Goal: Transaction & Acquisition: Book appointment/travel/reservation

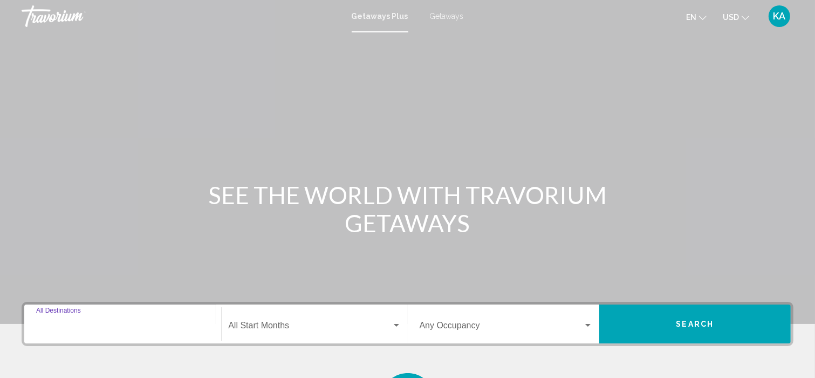
click at [57, 327] on input "Destination All Destinations" at bounding box center [122, 328] width 173 height 10
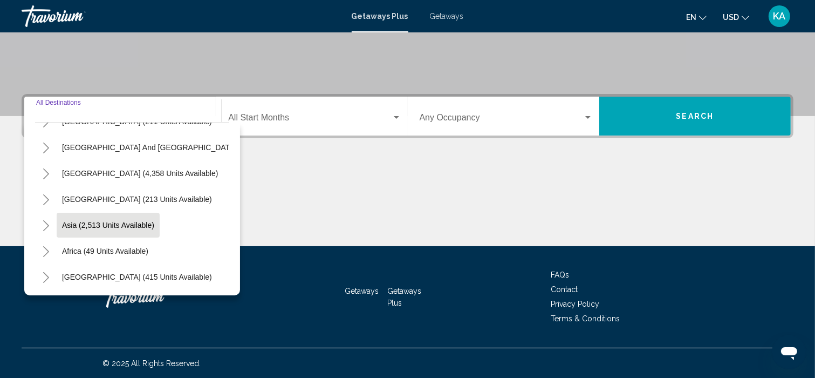
click at [92, 224] on button "Asia (2,513 units available)" at bounding box center [108, 225] width 103 height 25
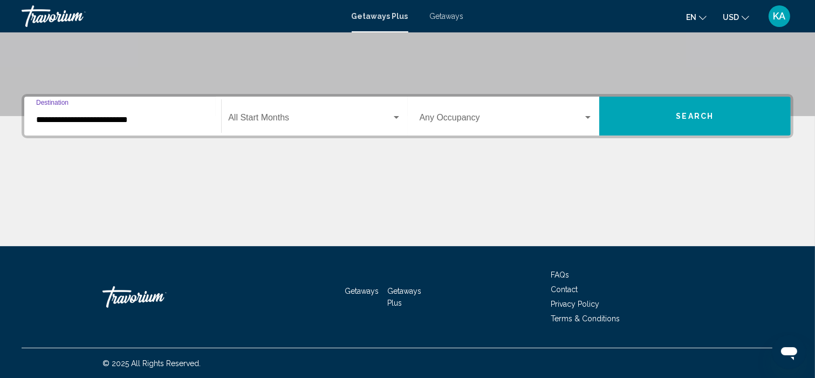
click at [114, 122] on input "**********" at bounding box center [122, 120] width 173 height 10
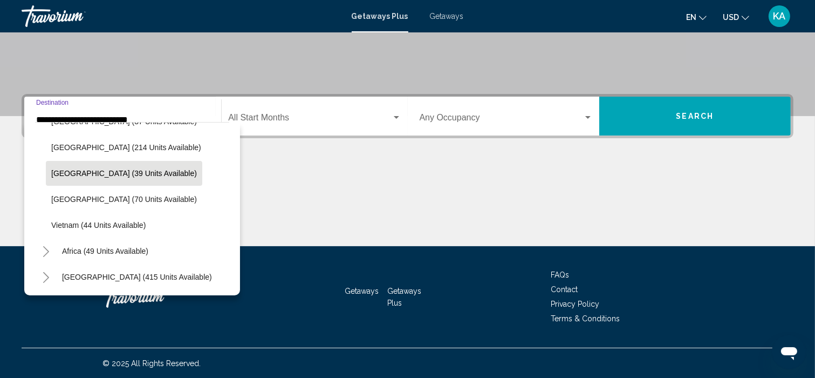
scroll to position [468, 0]
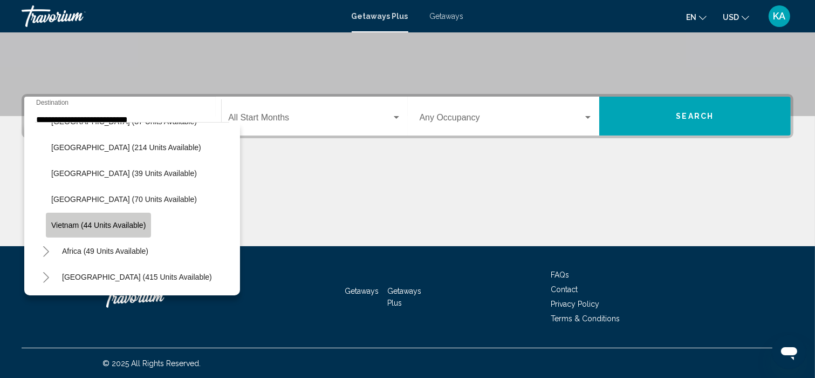
click at [145, 213] on button "Vietnam (44 units available)" at bounding box center [98, 225] width 105 height 25
type input "**********"
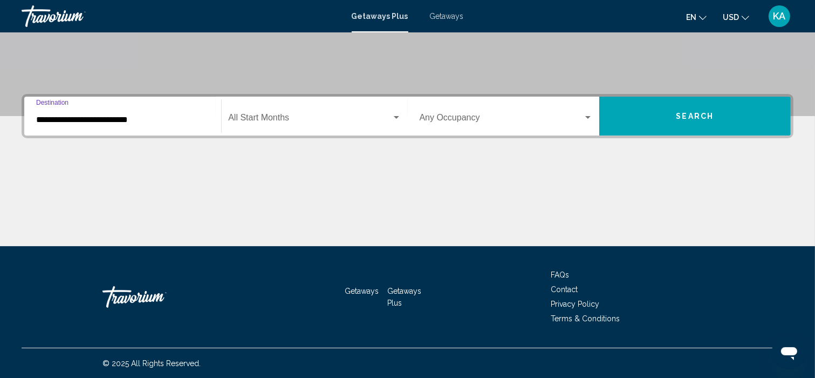
click at [122, 115] on input "**********" at bounding box center [122, 120] width 173 height 10
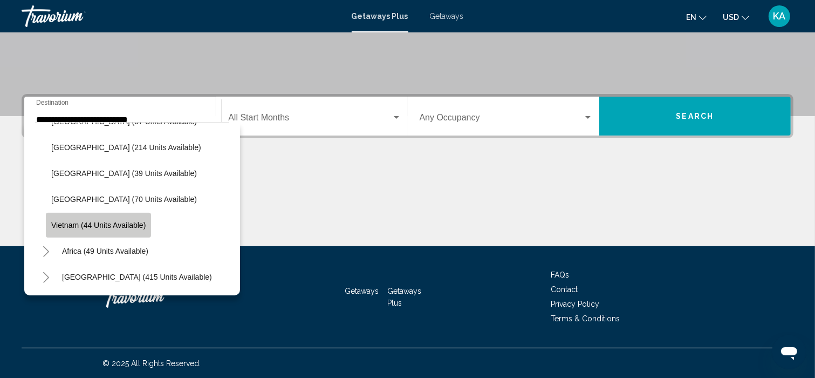
click at [95, 221] on span "Vietnam (44 units available)" at bounding box center [98, 225] width 94 height 9
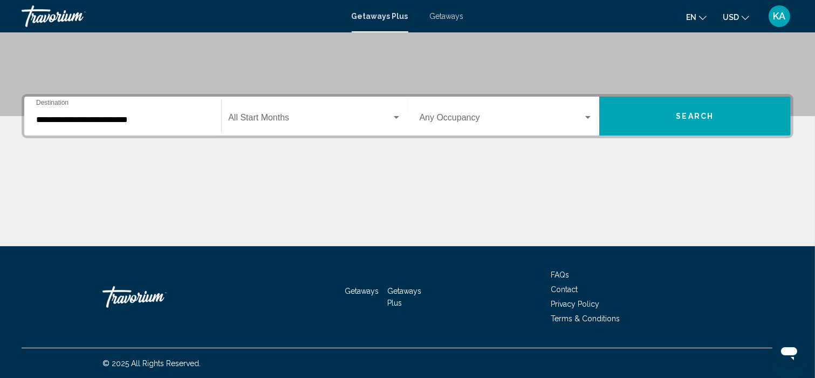
click at [389, 110] on div "Start Month All Start Months" at bounding box center [314, 116] width 173 height 34
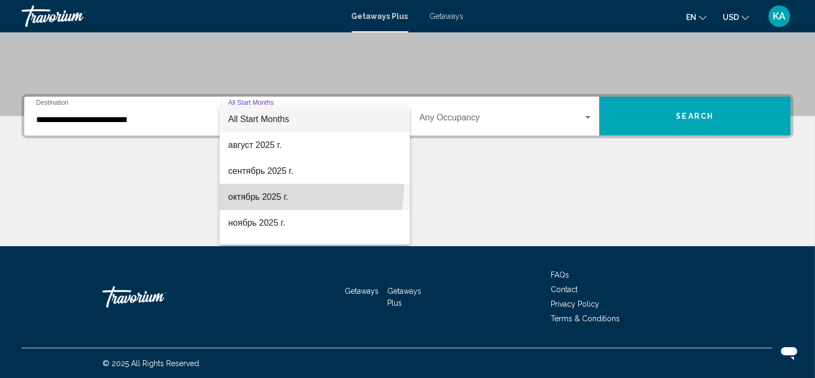
click at [309, 188] on span "октябрь 2025 г." at bounding box center [314, 197] width 173 height 26
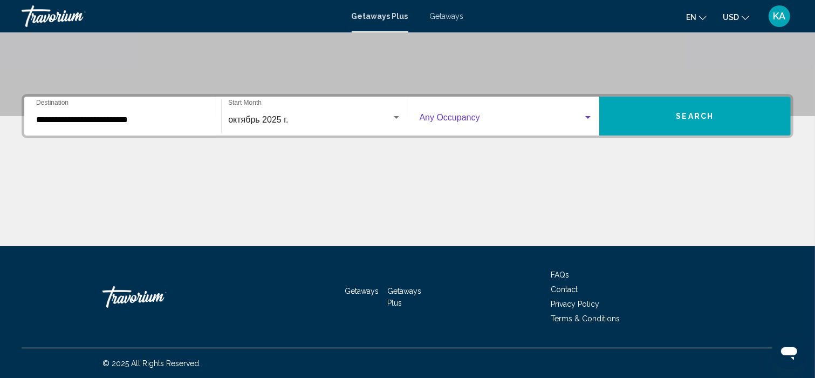
click at [585, 124] on div "Search widget" at bounding box center [506, 120] width 173 height 10
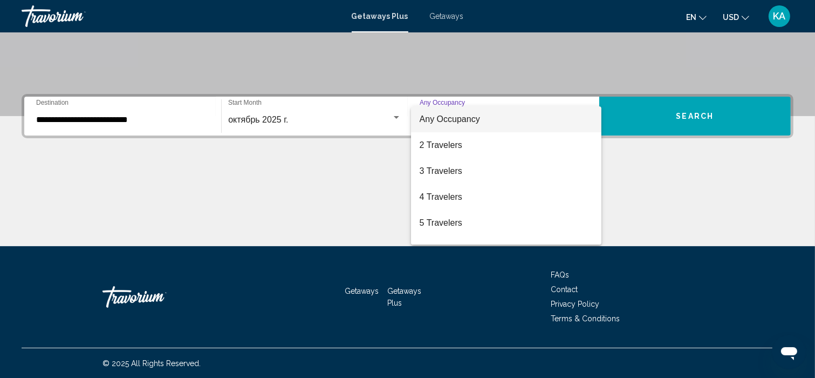
click at [683, 125] on div at bounding box center [407, 189] width 815 height 378
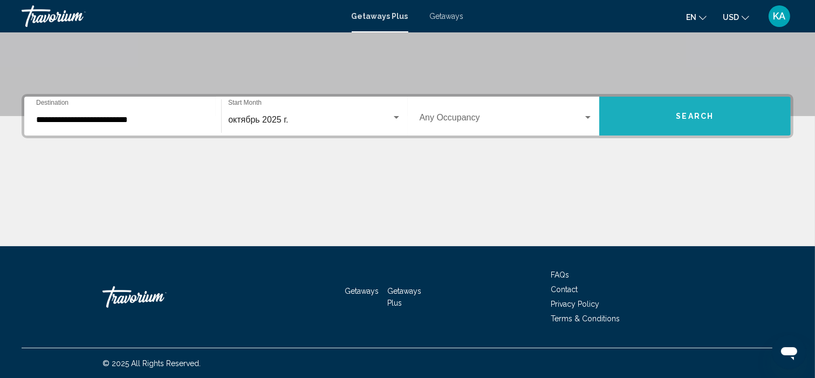
click at [681, 116] on span "Search" at bounding box center [695, 116] width 38 height 9
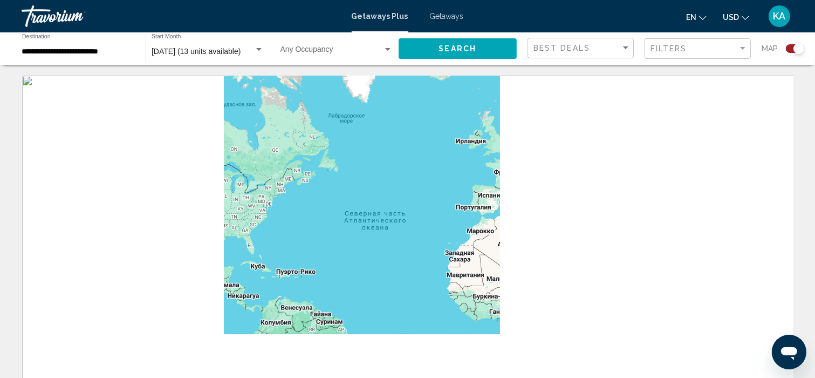
click at [542, 233] on div "Main content" at bounding box center [408, 238] width 772 height 324
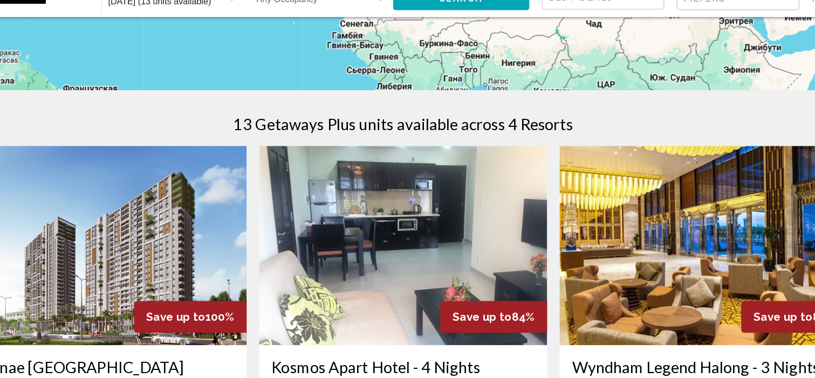
scroll to position [273, 0]
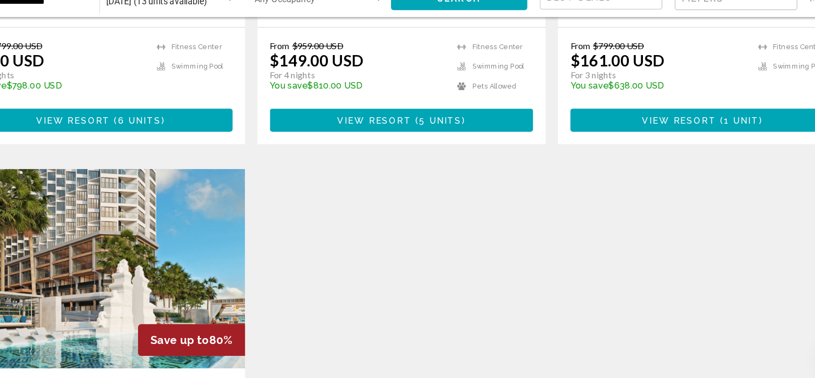
scroll to position [632, 0]
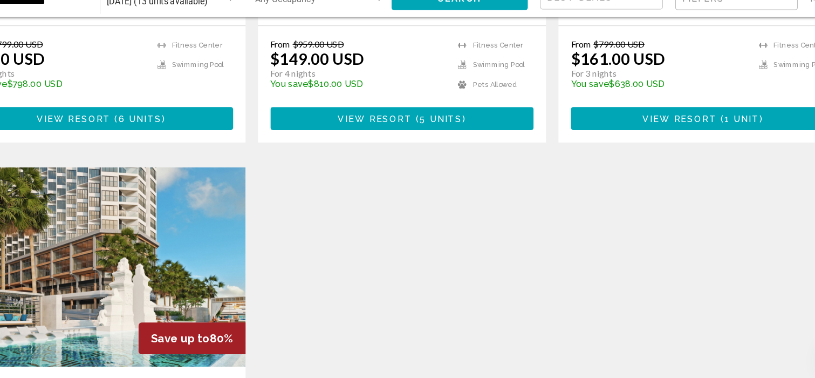
click at [375, 325] on div "Save up to 100% Carinae [GEOGRAPHIC_DATA] - This is an adults only resort Da Na…" at bounding box center [407, 189] width 783 height 747
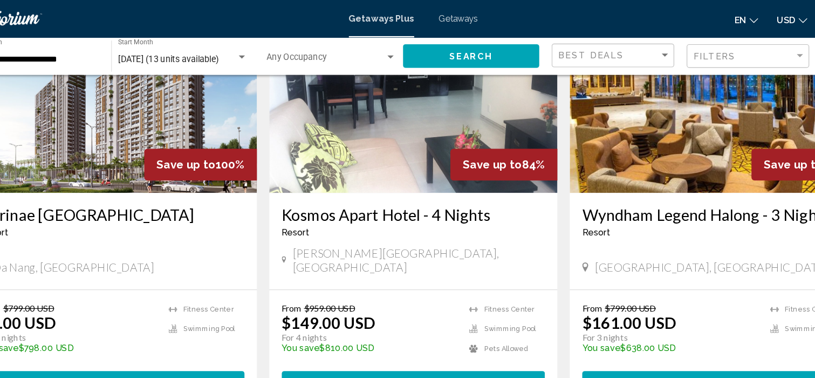
scroll to position [434, 0]
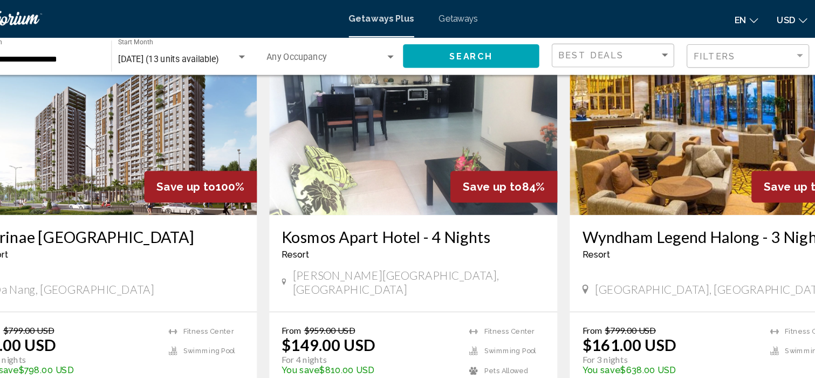
drag, startPoint x: 509, startPoint y: 229, endPoint x: 596, endPoint y: 208, distance: 89.2
click at [596, 208] on h3 "Wyndham Legend Halong - 3 Nights" at bounding box center [668, 205] width 229 height 16
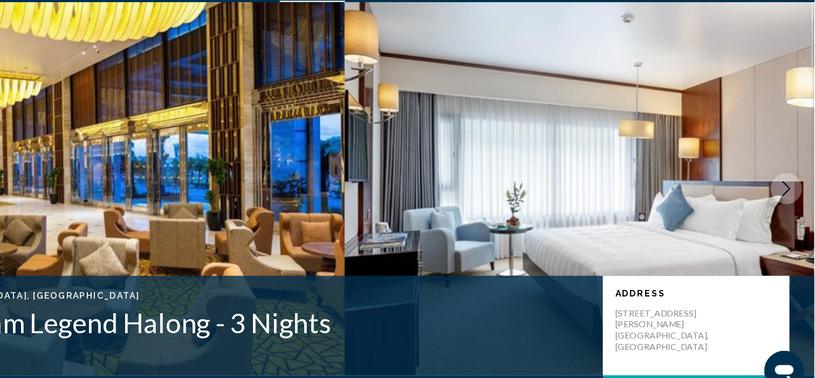
click at [593, 183] on img "Main content" at bounding box center [612, 194] width 408 height 324
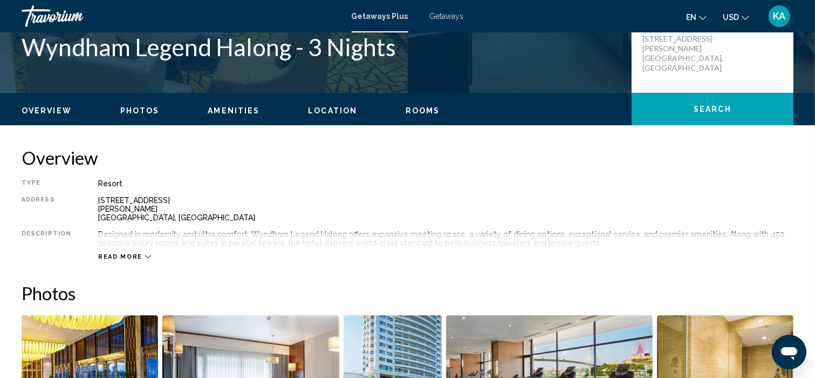
scroll to position [265, 0]
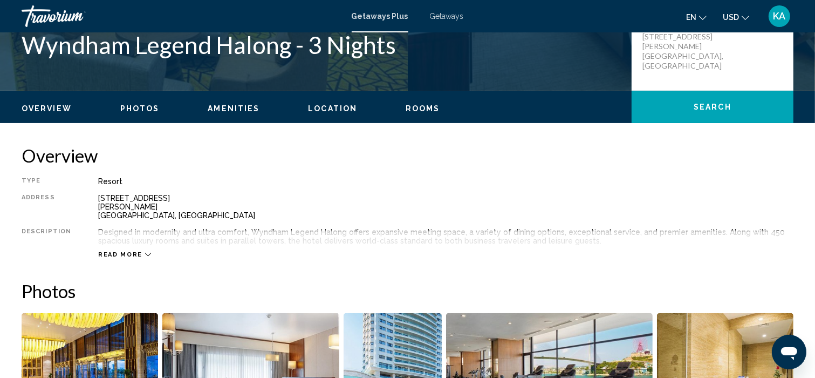
click at [497, 252] on div "Read more" at bounding box center [445, 244] width 695 height 30
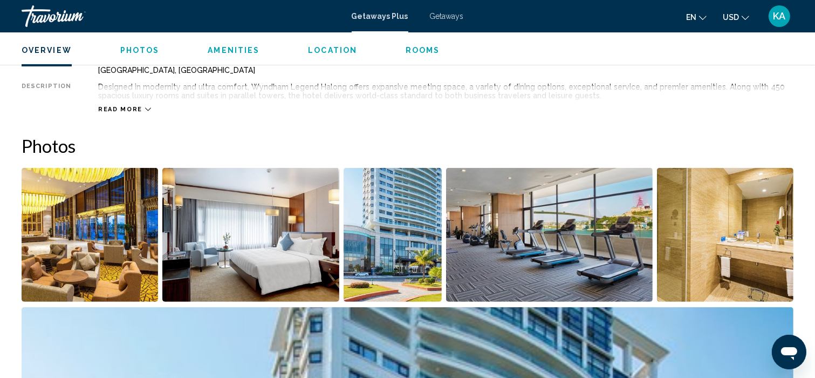
scroll to position [412, 0]
click at [460, 181] on img "Open full-screen image slider" at bounding box center [549, 234] width 207 height 134
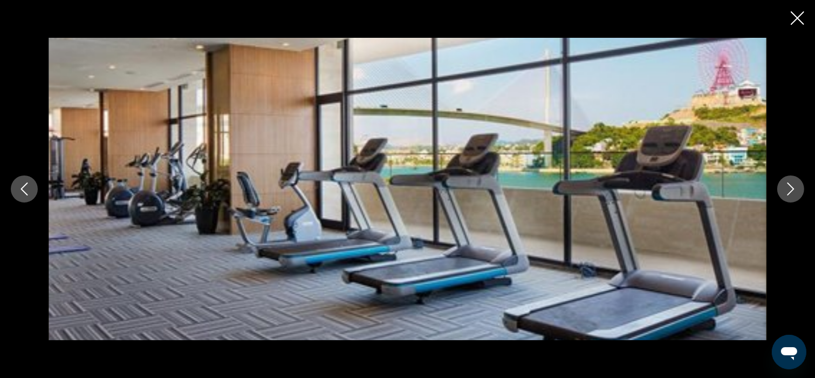
click at [799, 12] on icon "Close slideshow" at bounding box center [797, 17] width 13 height 13
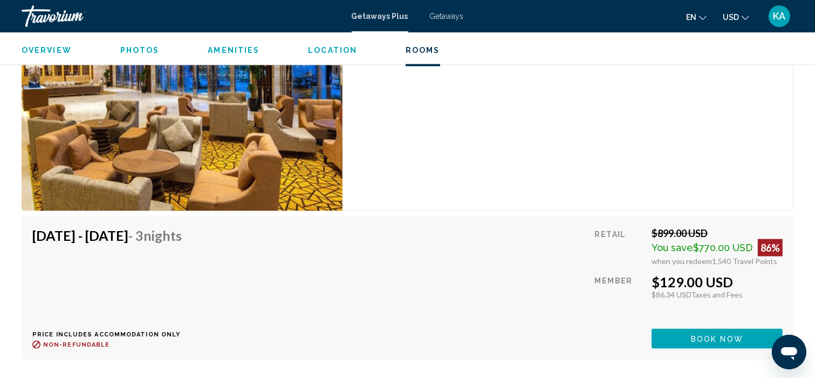
scroll to position [1315, 0]
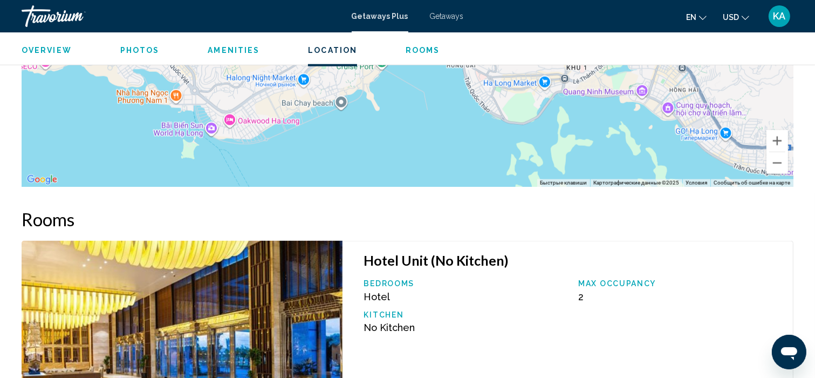
click at [203, 157] on div "Чтобы активировать перетаскивание с помощью клавиатуры, нажмите Alt + Ввод. Пос…" at bounding box center [408, 25] width 772 height 324
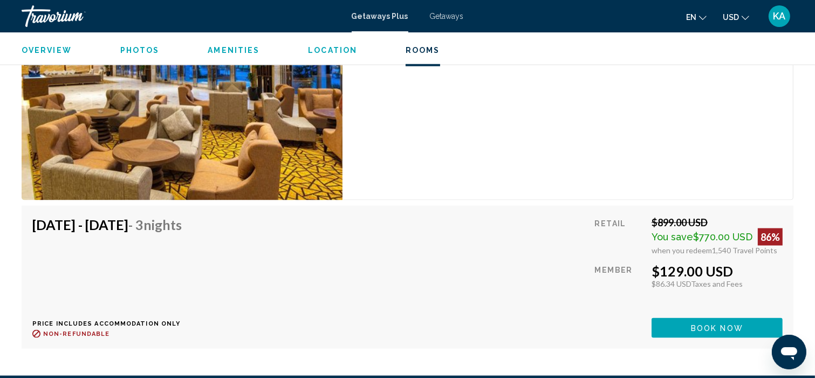
scroll to position [1620, 0]
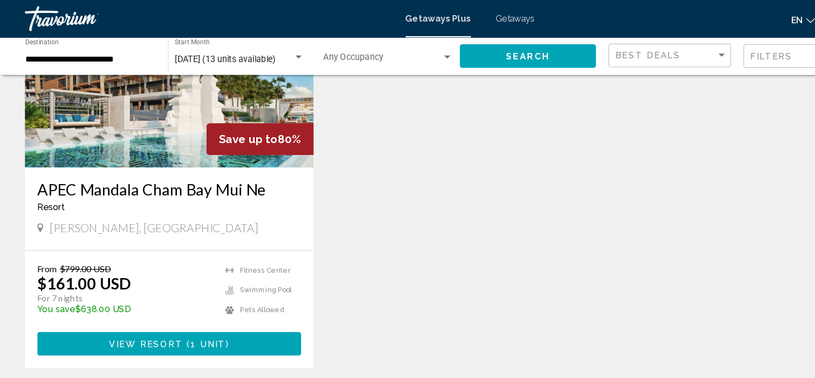
scroll to position [854, 0]
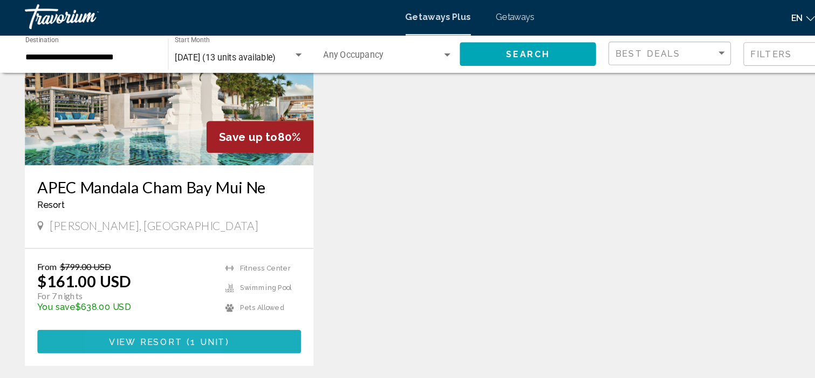
click at [108, 290] on button "View Resort ( 1 unit )" at bounding box center [146, 298] width 229 height 20
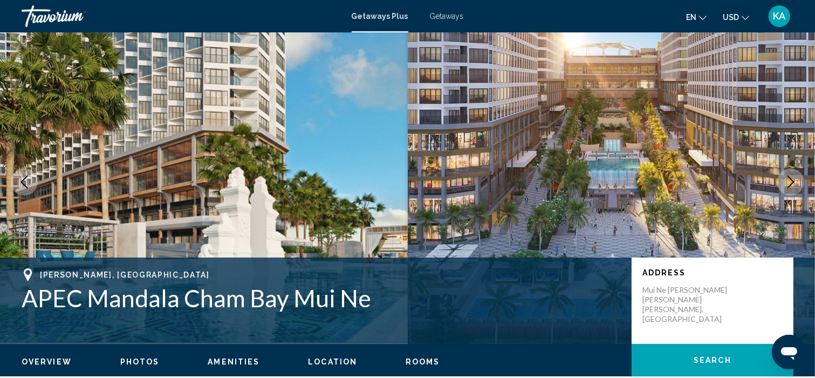
scroll to position [13, 0]
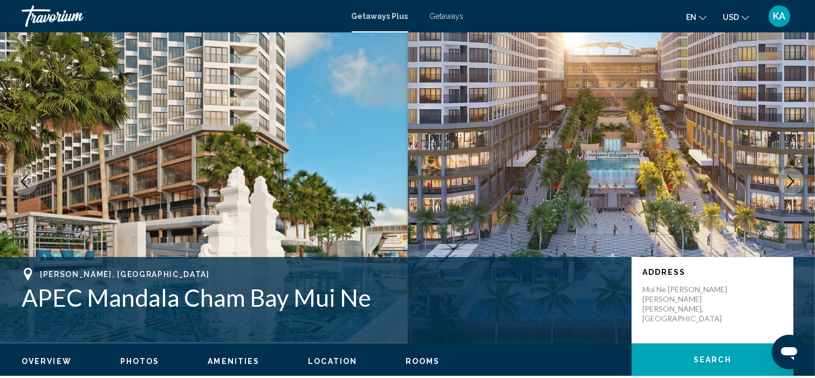
click at [333, 228] on img "Main content" at bounding box center [204, 181] width 408 height 324
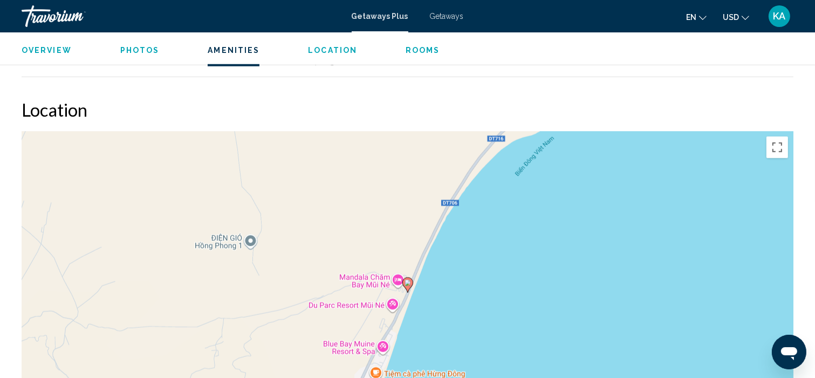
scroll to position [1191, 0]
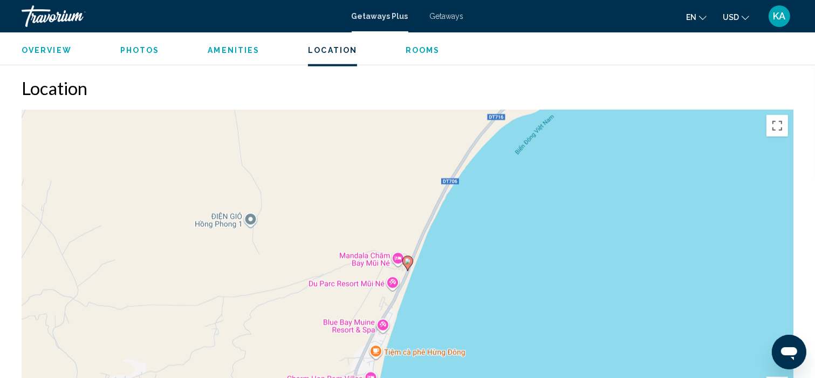
click at [646, 295] on div "Чтобы активировать перетаскивание с помощью клавиатуры, нажмите Alt + Ввод. Пос…" at bounding box center [408, 272] width 772 height 324
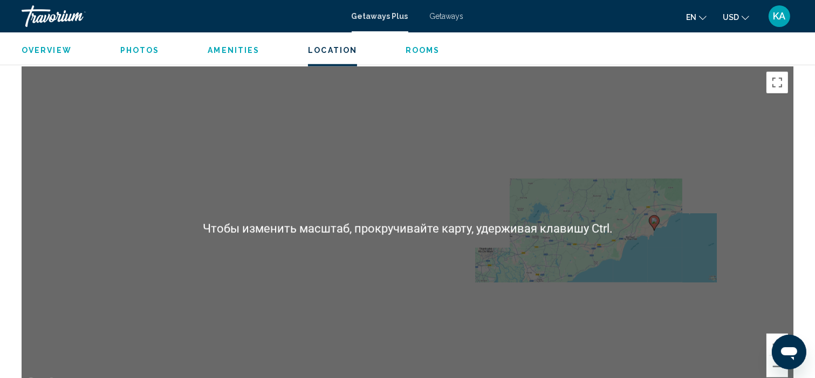
scroll to position [1250, 0]
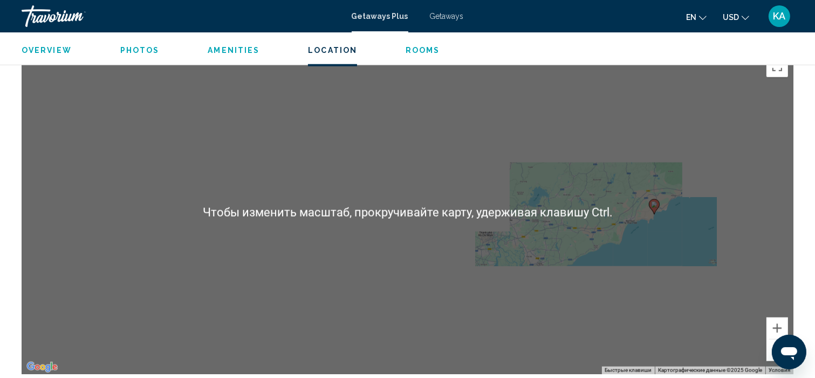
click at [647, 241] on div "Чтобы активировать перетаскивание с помощью клавиатуры, нажмите Alt + Ввод. Пос…" at bounding box center [408, 212] width 772 height 324
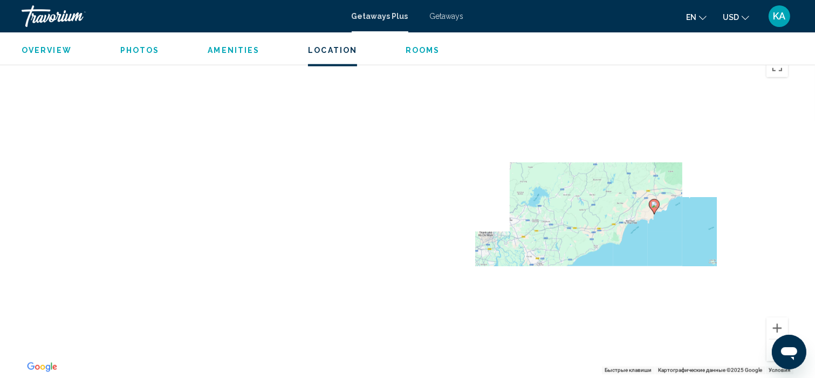
click at [725, 240] on div "Чтобы активировать перетаскивание с помощью клавиатуры, нажмите Alt + Ввод. Пос…" at bounding box center [408, 212] width 772 height 324
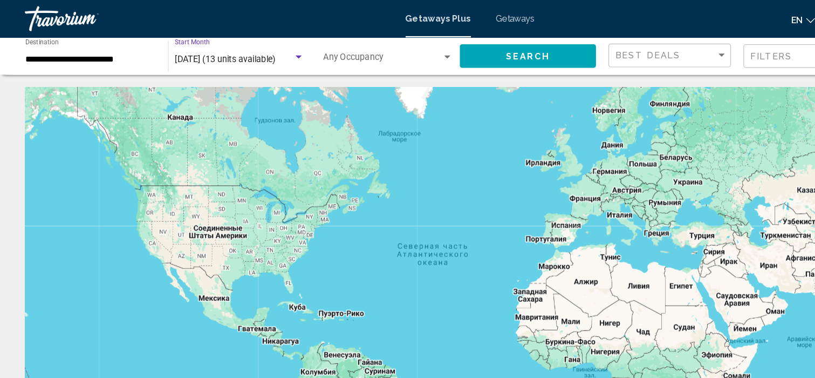
click at [256, 50] on div "Search widget" at bounding box center [259, 49] width 10 height 9
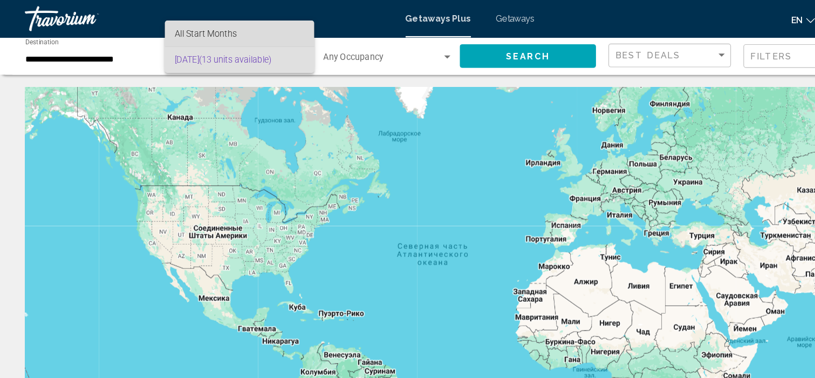
click at [232, 26] on span "All Start Months" at bounding box center [208, 29] width 112 height 23
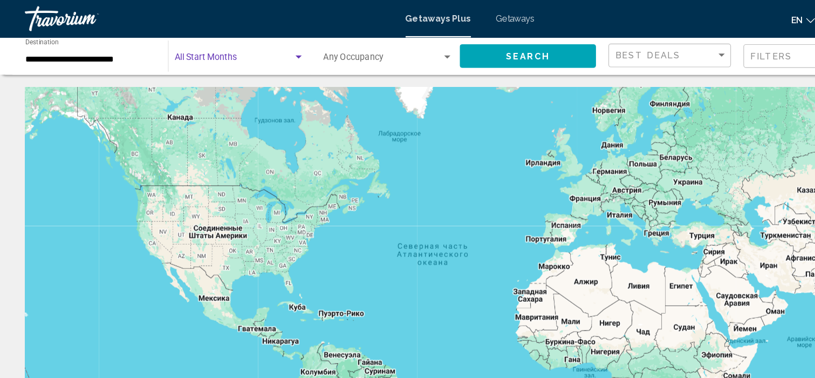
click at [259, 48] on div "Search widget" at bounding box center [258, 49] width 5 height 3
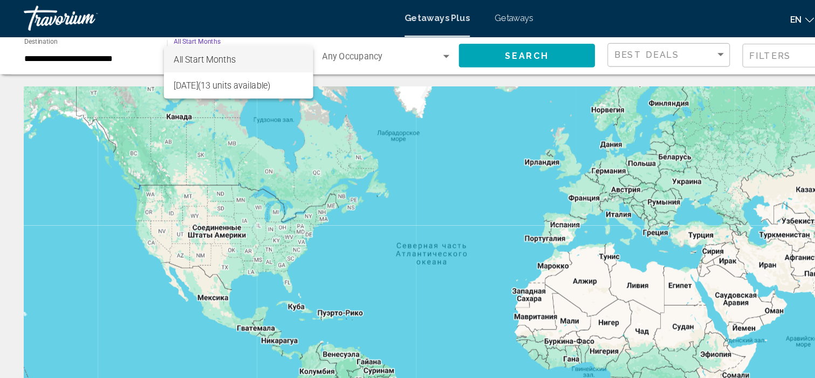
click at [247, 108] on div at bounding box center [407, 189] width 815 height 378
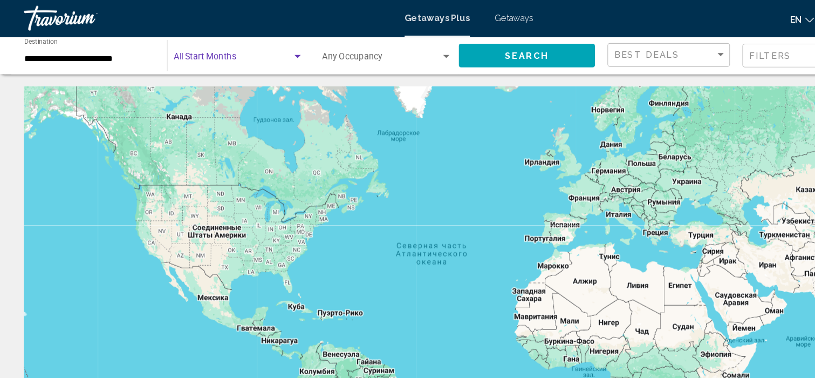
click at [258, 49] on div "Search widget" at bounding box center [258, 49] width 5 height 3
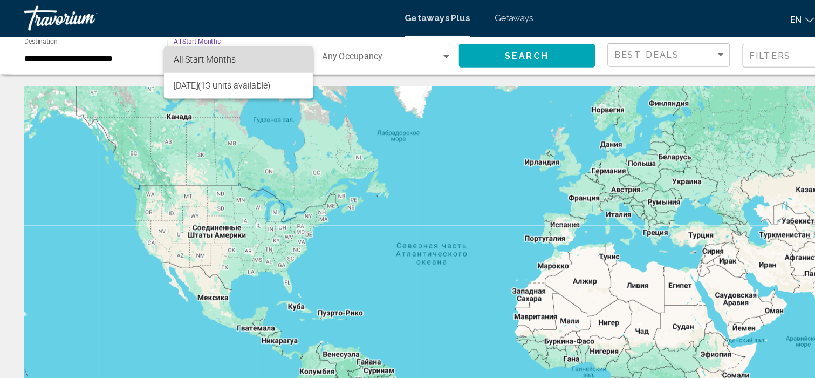
click at [193, 54] on span "All Start Months" at bounding box center [179, 51] width 54 height 9
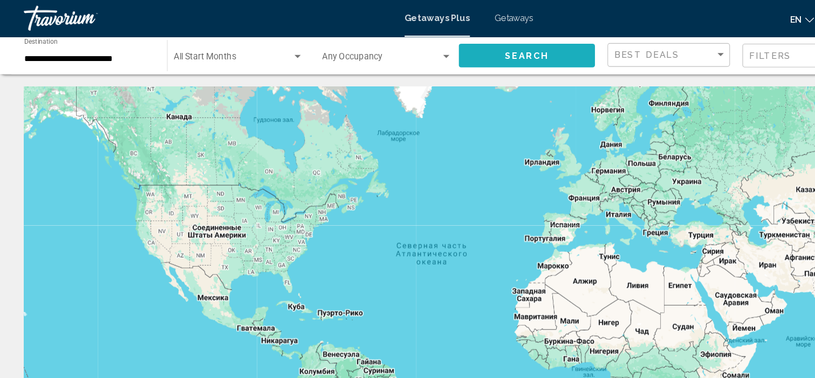
click at [466, 50] on span "Search" at bounding box center [458, 49] width 38 height 9
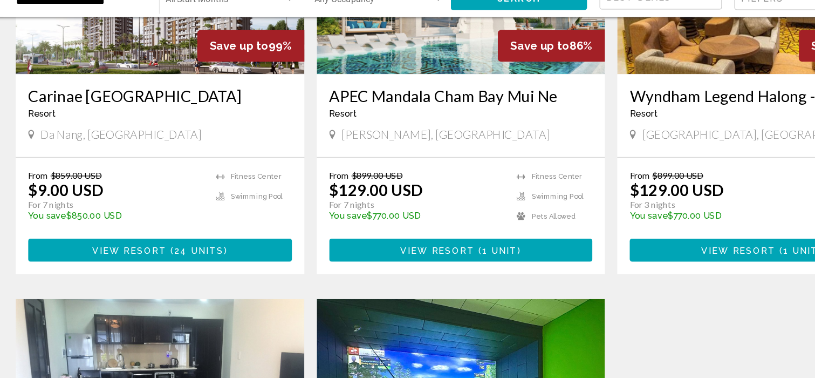
scroll to position [507, 0]
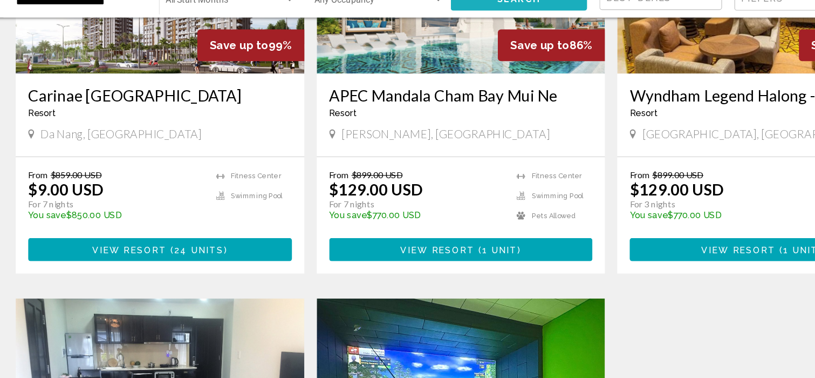
click at [429, 52] on button "Search" at bounding box center [458, 48] width 119 height 20
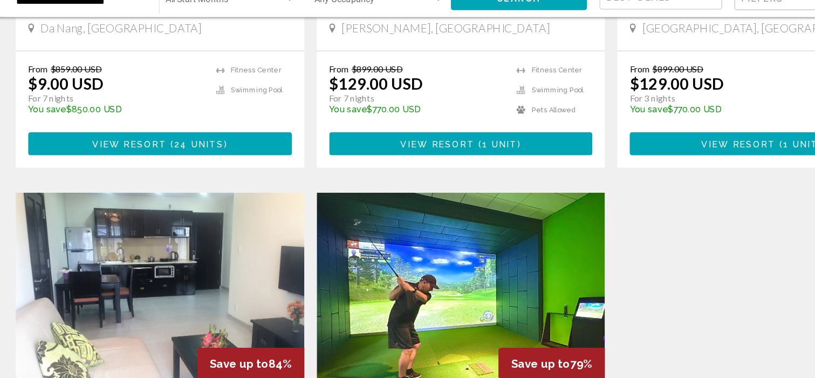
scroll to position [623, 0]
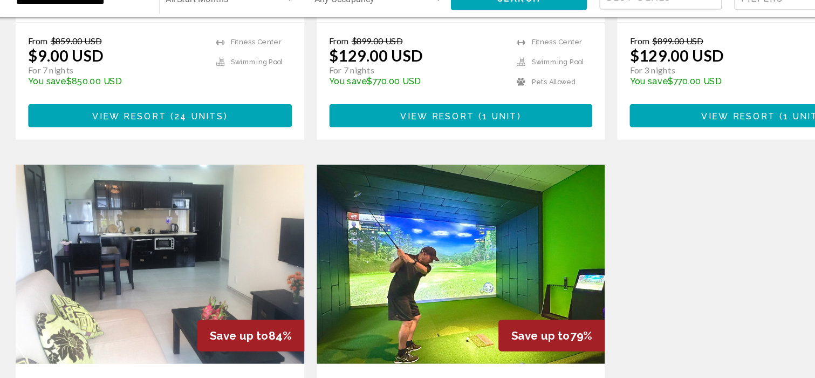
click at [474, 300] on img "Main content" at bounding box center [408, 279] width 250 height 173
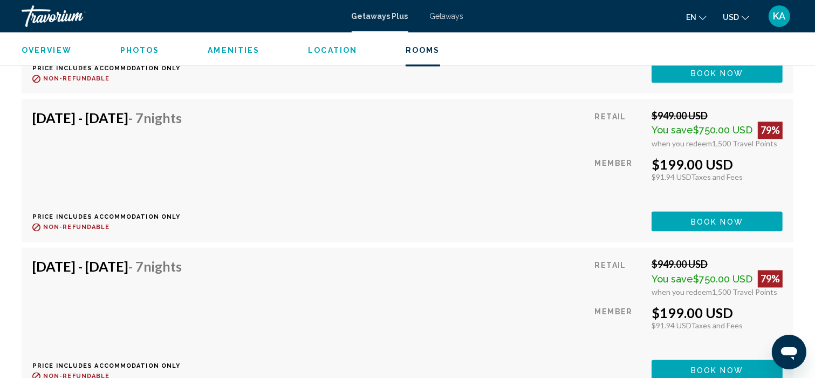
scroll to position [2143, 0]
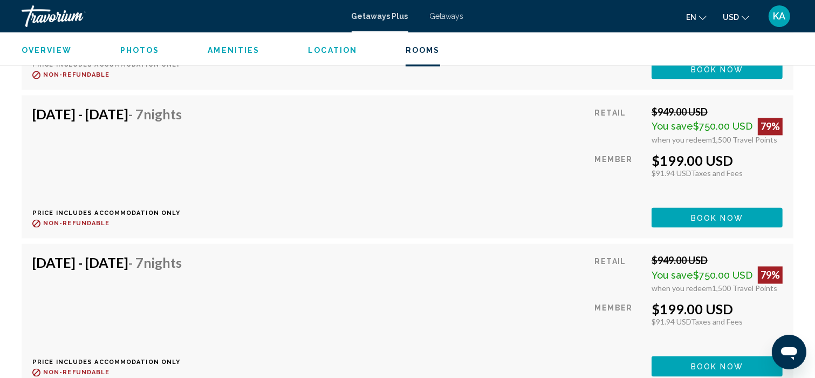
click at [570, 265] on div "[DATE] - [DATE] - 7 Nights Price includes accommodation only Refundable until :…" at bounding box center [407, 314] width 750 height 121
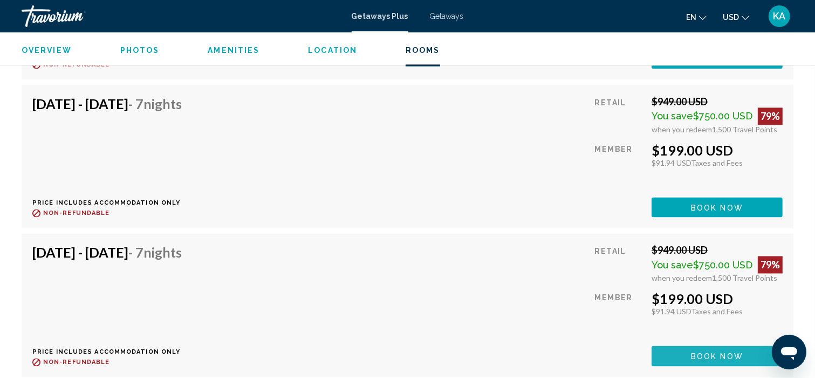
click at [702, 352] on span "Book now" at bounding box center [717, 356] width 52 height 9
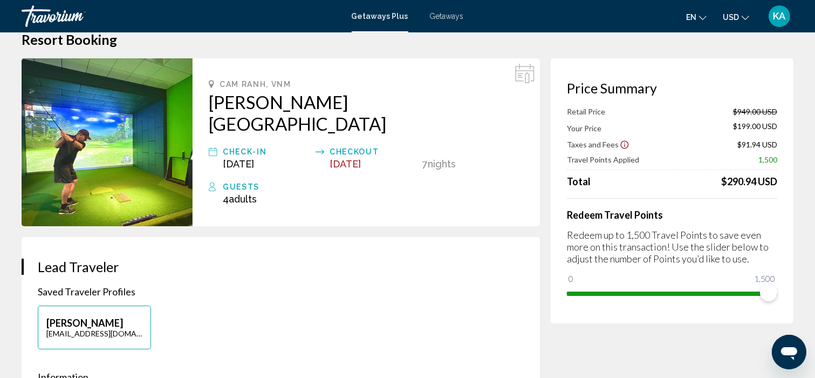
scroll to position [22, 0]
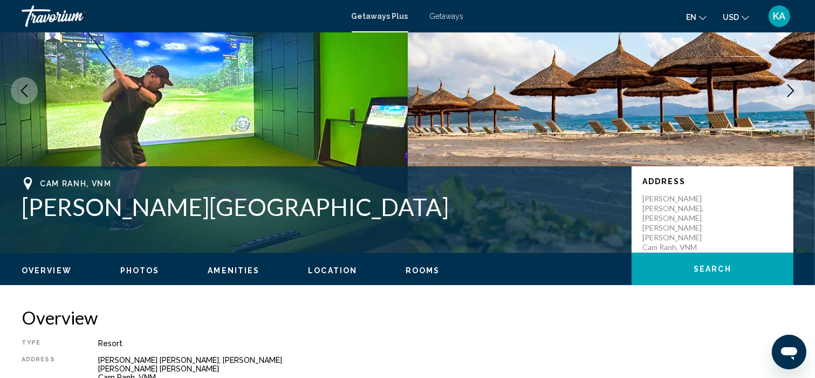
scroll to position [104, 0]
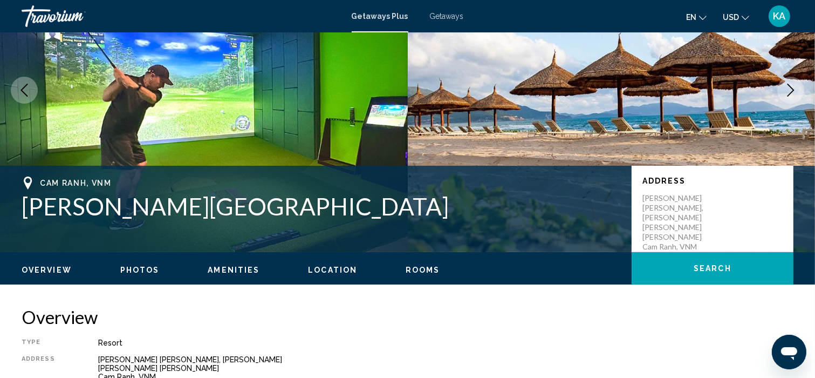
click at [137, 81] on img "Main content" at bounding box center [204, 90] width 408 height 324
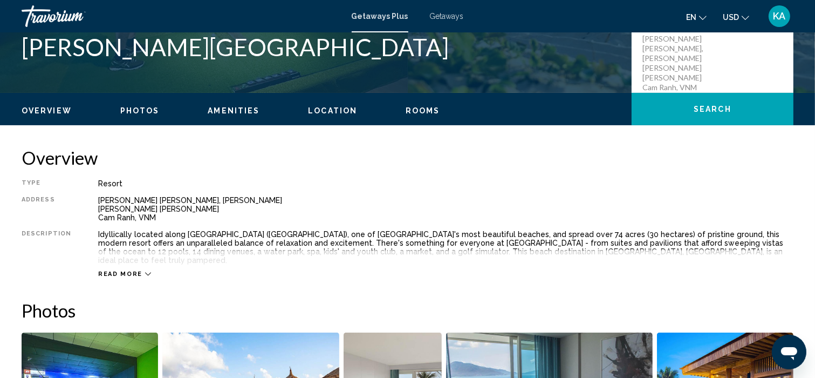
click at [177, 231] on div "Idyllically located along [GEOGRAPHIC_DATA] ([GEOGRAPHIC_DATA]), one of [GEOGRA…" at bounding box center [445, 247] width 695 height 35
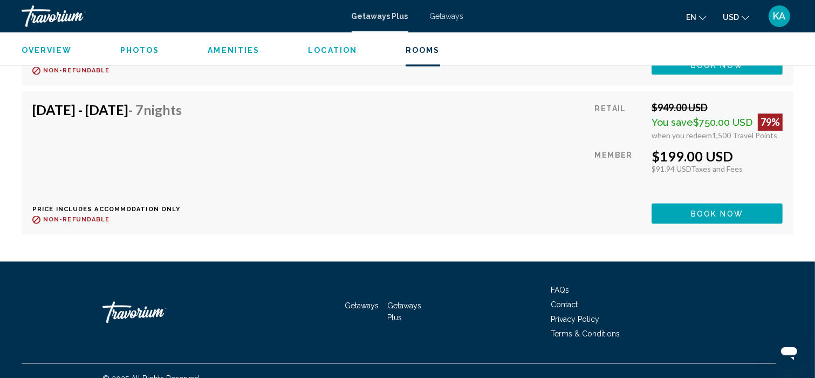
scroll to position [2301, 0]
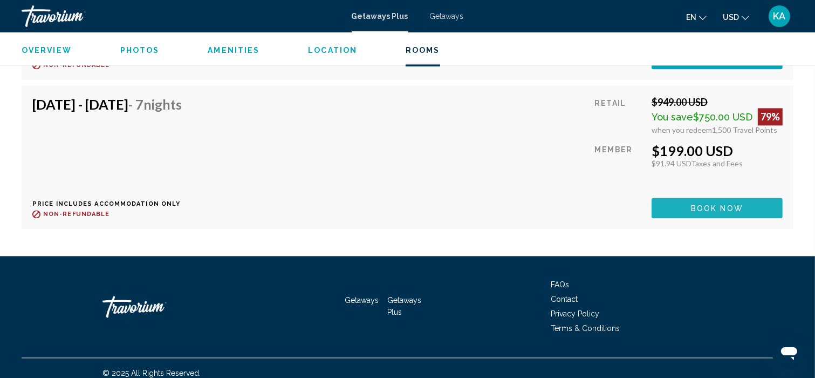
click at [751, 197] on button "Book now" at bounding box center [717, 207] width 131 height 20
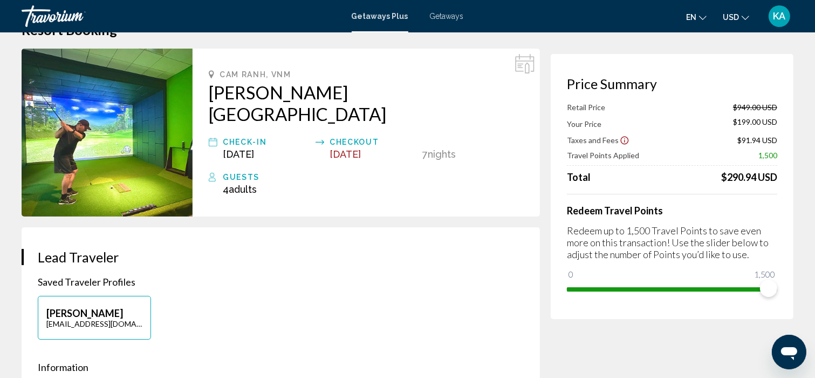
scroll to position [34, 0]
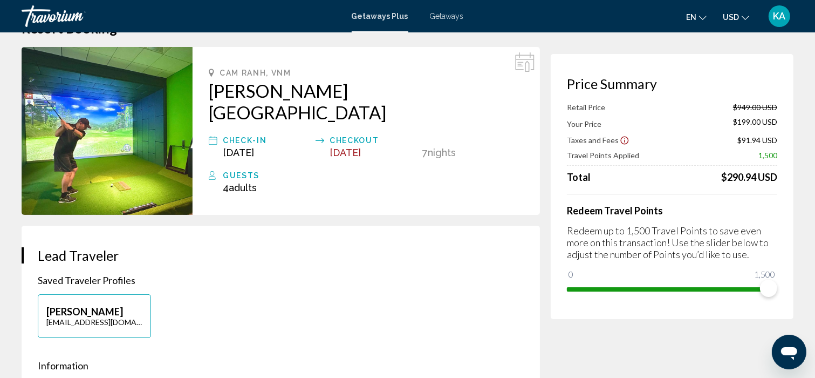
click at [654, 222] on div "Redeem Travel Points Redeem up to 1,500 Travel Points to save even more on this…" at bounding box center [672, 246] width 210 height 104
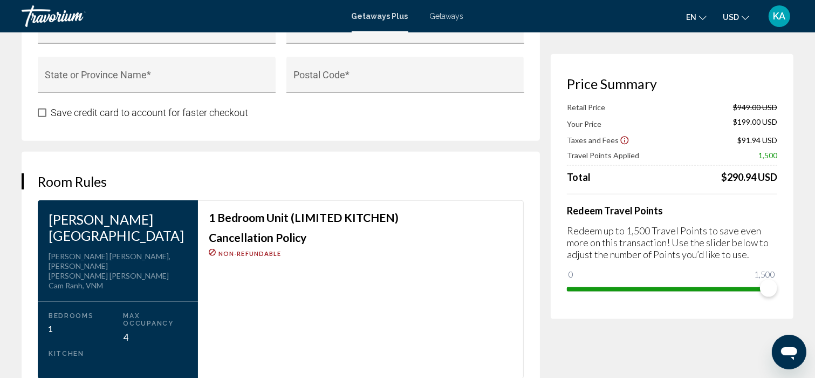
scroll to position [1269, 0]
